Goal: Transaction & Acquisition: Book appointment/travel/reservation

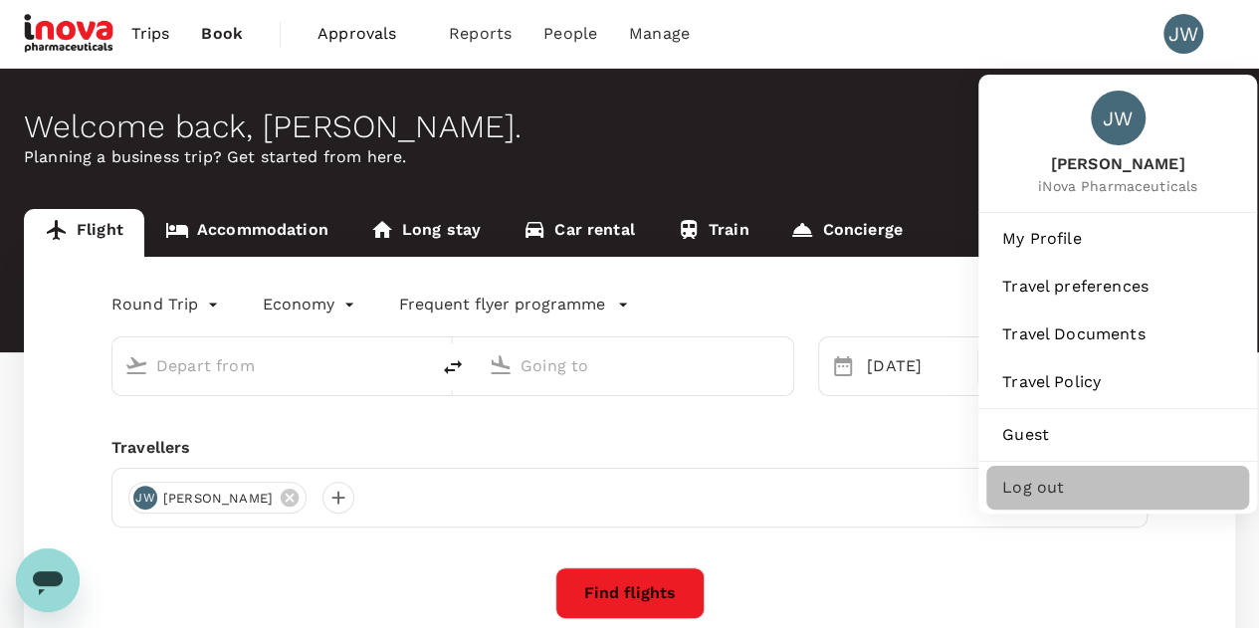
click at [1028, 493] on span "Log out" at bounding box center [1117, 488] width 231 height 24
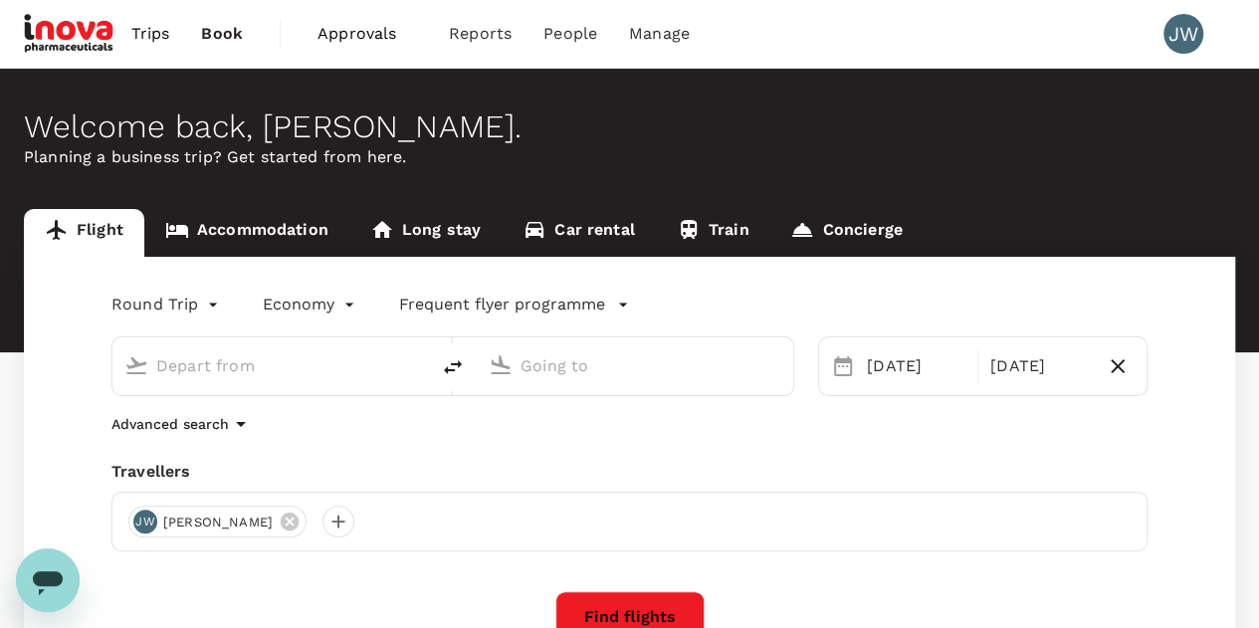
type input "Singapore Changi (SIN)"
type input "[PERSON_NAME] Intl (MNL)"
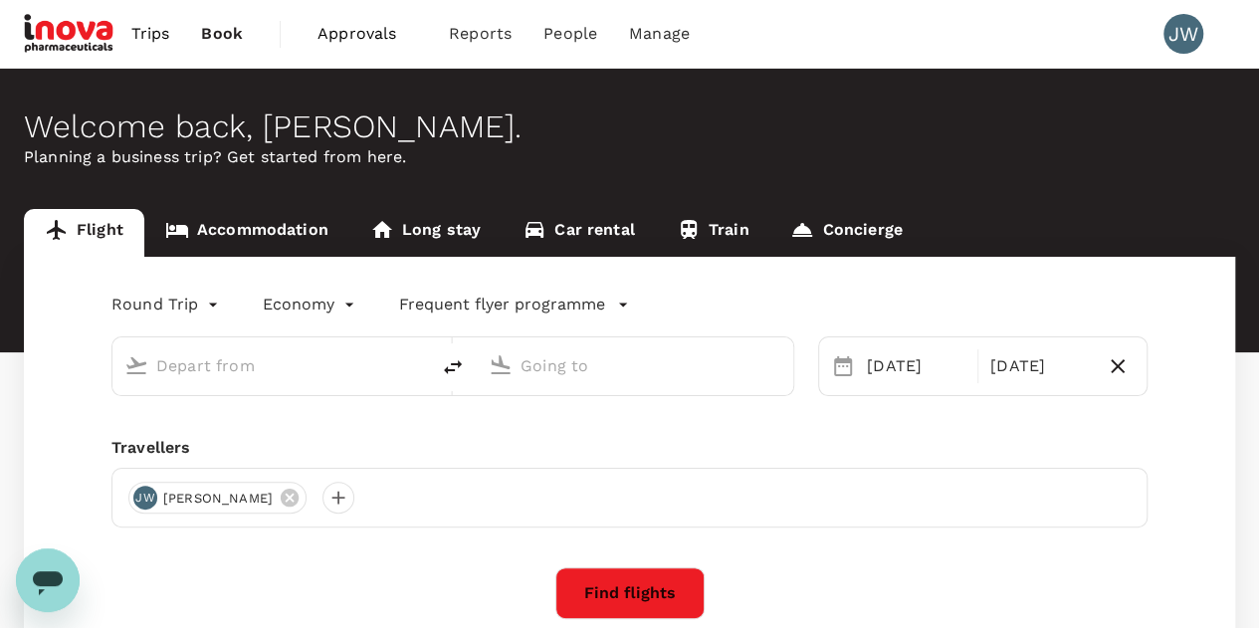
type input "Singapore Changi (SIN)"
type input "[PERSON_NAME] Intl (MNL)"
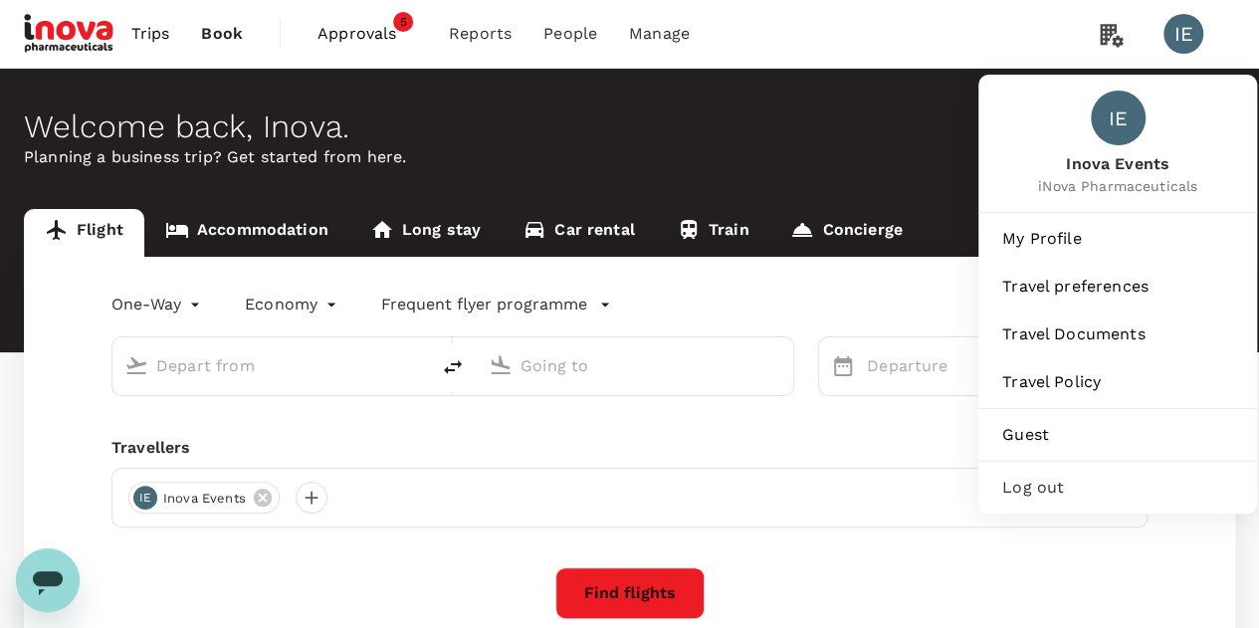
type input "roundtrip"
type input "Singapore Changi (SIN)"
type input "[PERSON_NAME] Intl (MNL)"
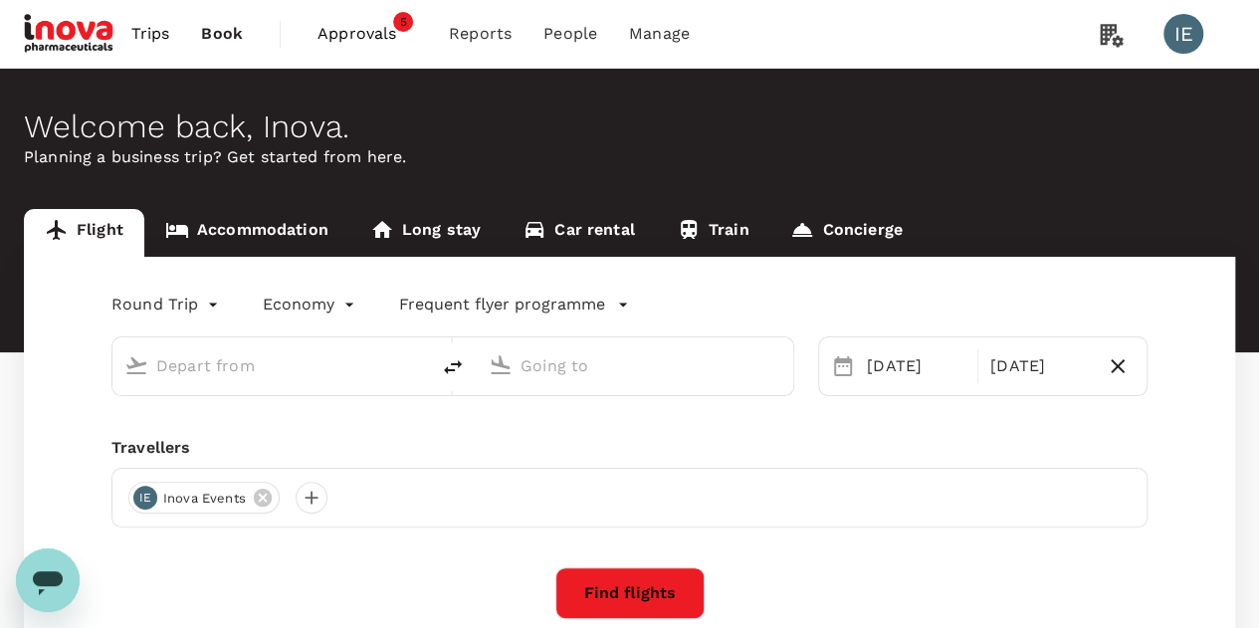
type input "Singapore Changi (SIN)"
type input "[PERSON_NAME] Intl (MNL)"
